Goal: Download file/media

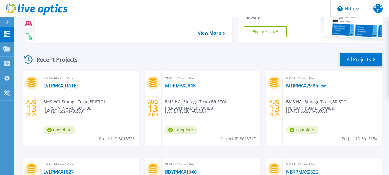
scroll to position [53, 0]
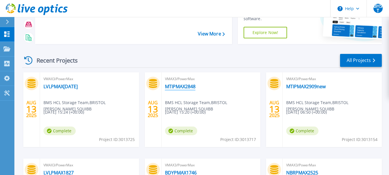
click at [182, 86] on link "MTIPMAX2848" at bounding box center [180, 87] width 31 height 6
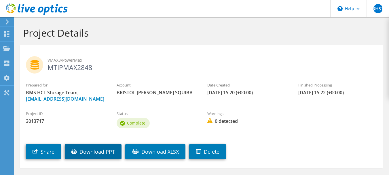
click at [92, 153] on link "Download PPT" at bounding box center [93, 151] width 57 height 15
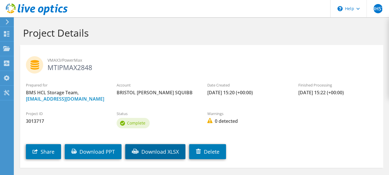
click at [147, 149] on link "Download XLSX" at bounding box center [155, 151] width 60 height 15
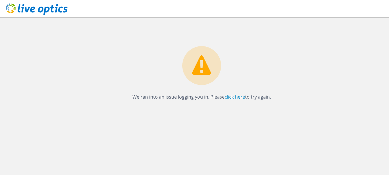
click at [263, 97] on p "We ran into an issue logging you in. Please click here to try again." at bounding box center [201, 97] width 363 height 8
click at [236, 97] on link "click here" at bounding box center [235, 97] width 20 height 6
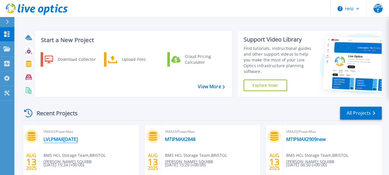
click at [68, 140] on link "LVLPMAX2490Aug13" at bounding box center [61, 139] width 34 height 6
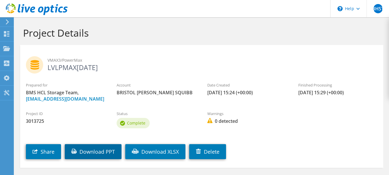
click at [92, 151] on link "Download PPT" at bounding box center [93, 151] width 57 height 15
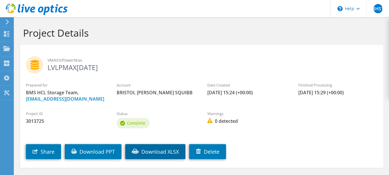
click at [152, 148] on link "Download XLSX" at bounding box center [155, 151] width 60 height 15
